Goal: Find specific page/section: Find specific page/section

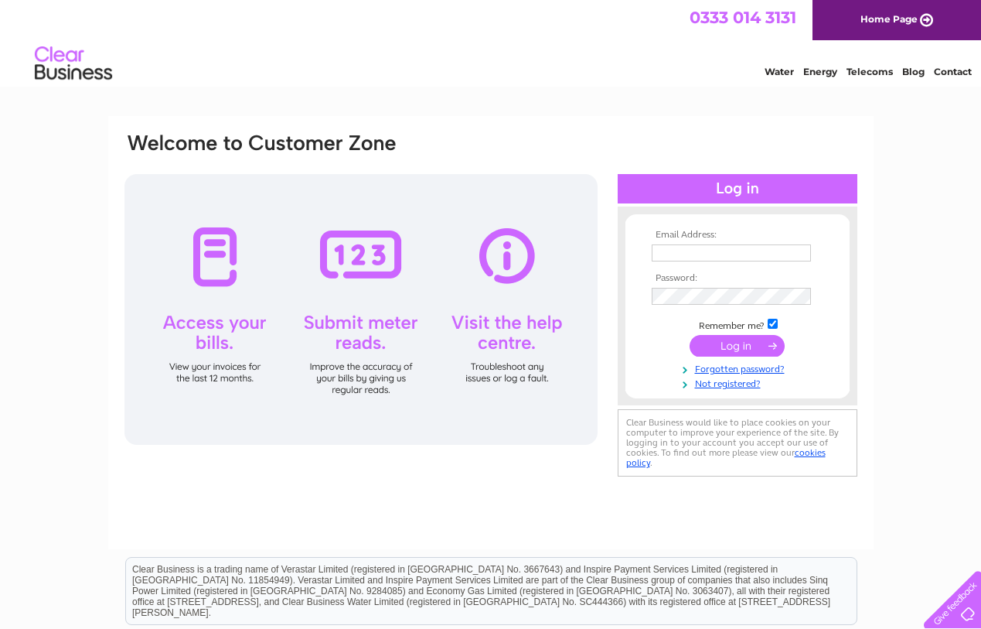
type input "[EMAIL_ADDRESS][DOMAIN_NAME]"
click at [735, 347] on input "submit" at bounding box center [737, 346] width 95 height 22
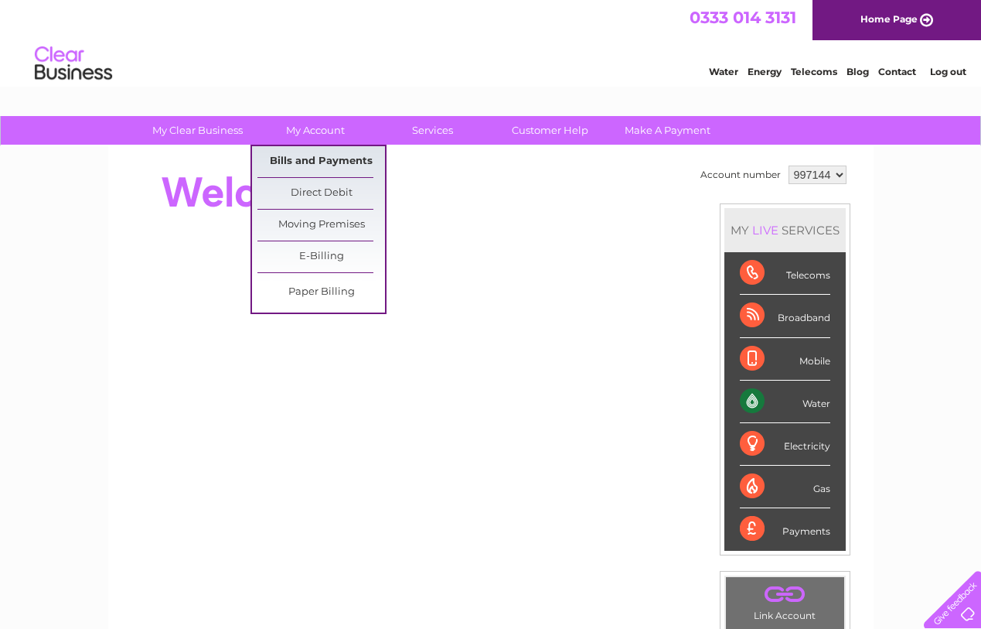
click at [309, 163] on link "Bills and Payments" at bounding box center [322, 161] width 128 height 31
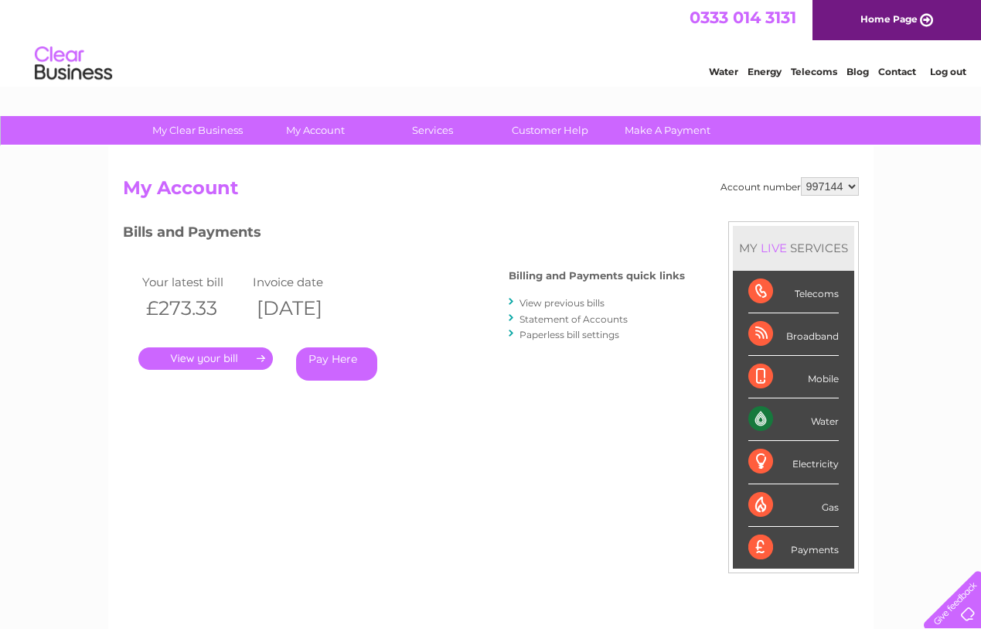
click at [196, 363] on link "." at bounding box center [205, 358] width 135 height 22
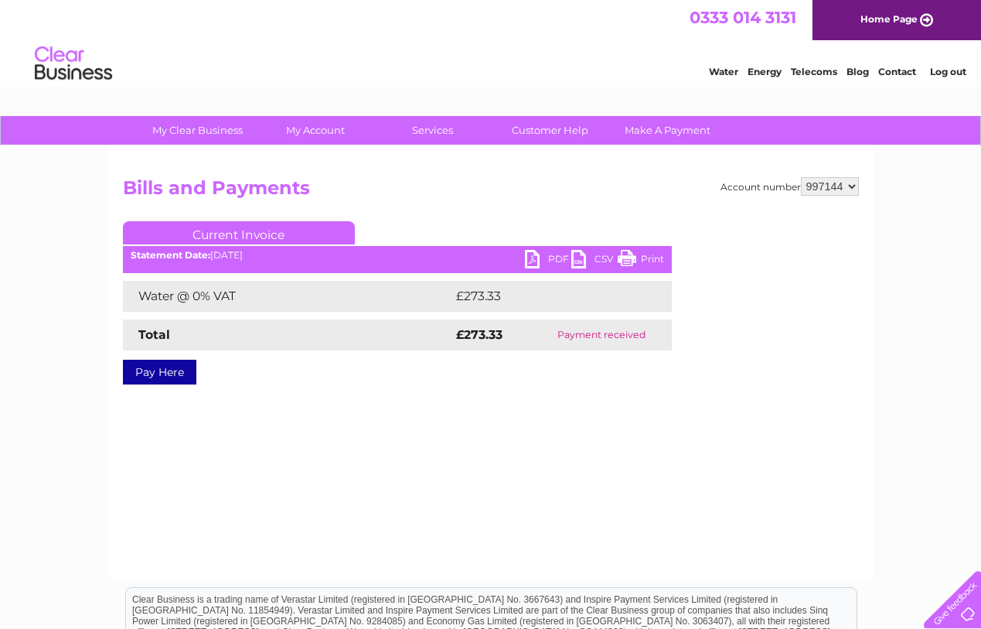
click at [542, 259] on link "PDF" at bounding box center [548, 261] width 46 height 22
